Goal: Navigation & Orientation: Go to known website

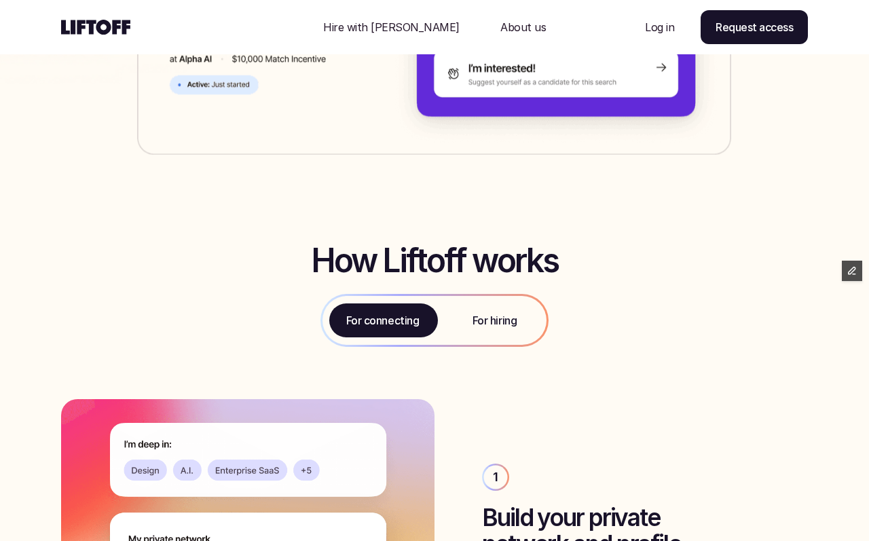
scroll to position [487, 0]
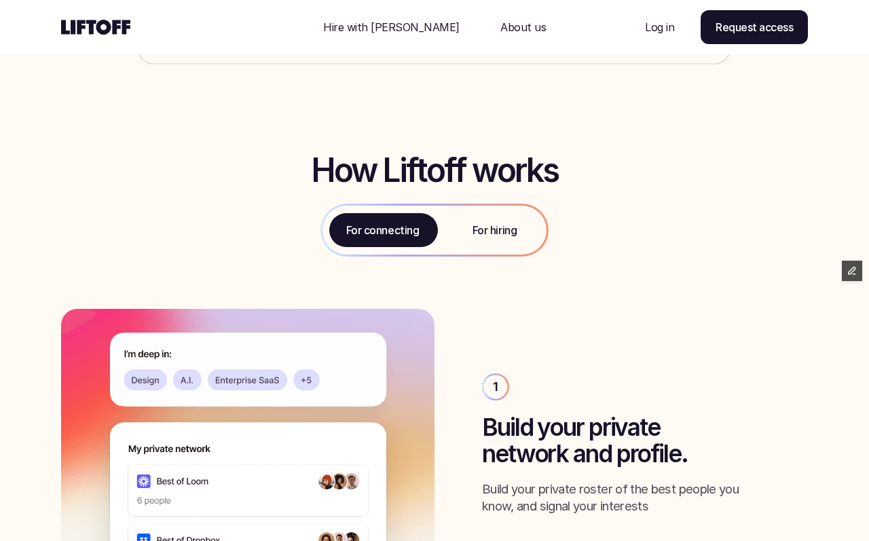
click at [108, 24] on use at bounding box center [95, 27] width 69 height 15
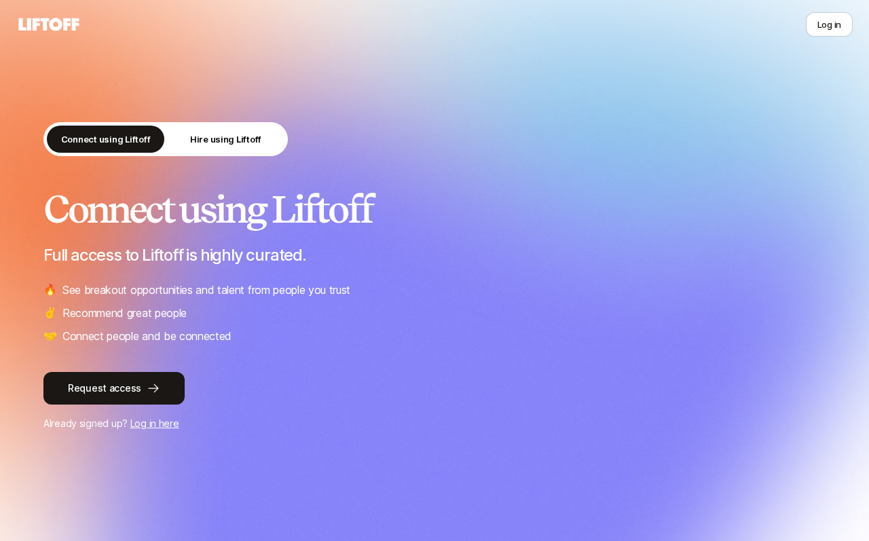
click at [43, 26] on icon at bounding box center [49, 24] width 60 height 13
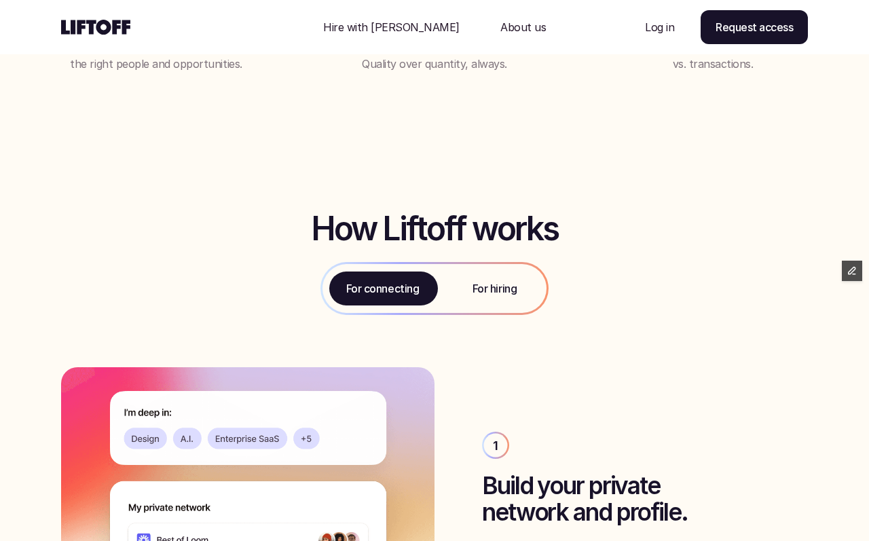
scroll to position [1425, 0]
